Goal: Navigation & Orientation: Find specific page/section

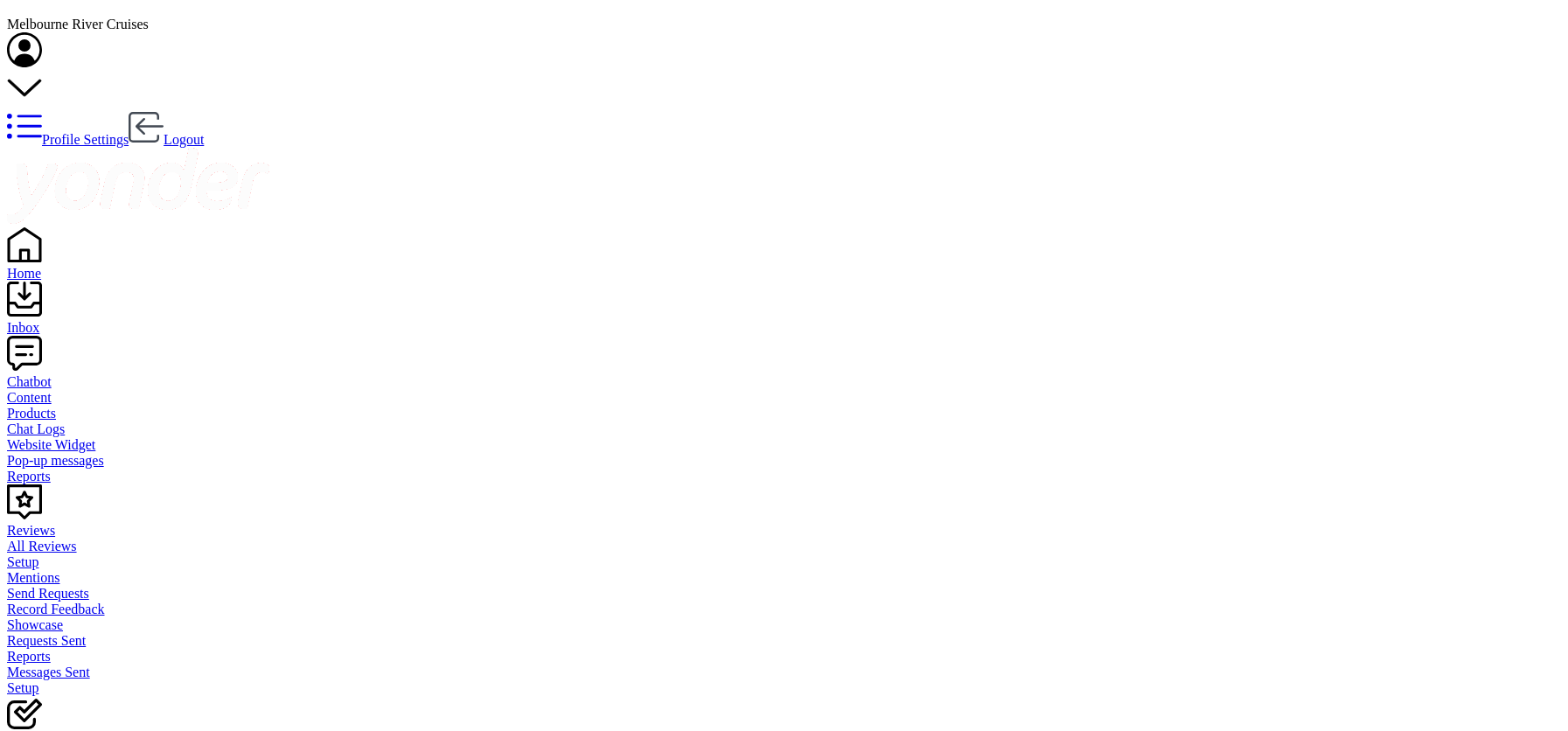
click at [60, 320] on div "Inbox" at bounding box center [783, 328] width 1554 height 16
click at [51, 265] on div "Home" at bounding box center [783, 273] width 1554 height 16
click at [54, 320] on div "Inbox" at bounding box center [776, 328] width 1541 height 16
